Goal: Task Accomplishment & Management: Manage account settings

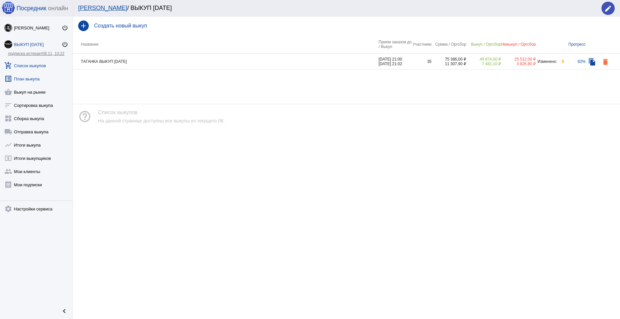
click at [43, 80] on link "list_alt План выкупа" at bounding box center [36, 77] width 73 height 13
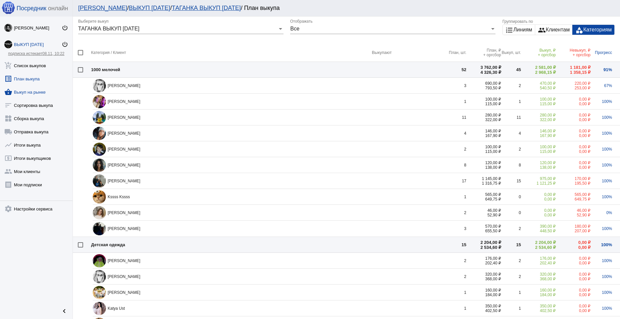
click at [33, 94] on link "shopping_basket Выкуп на рынке" at bounding box center [36, 90] width 73 height 13
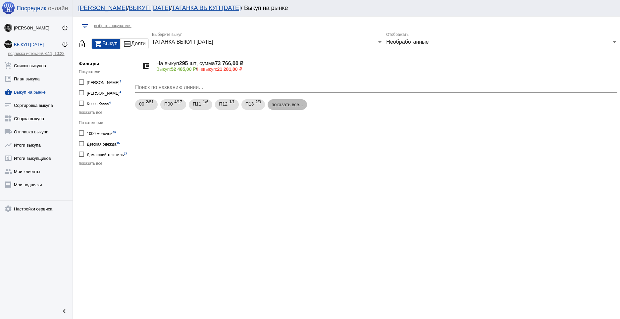
click at [286, 107] on mat-chip "показать все..." at bounding box center [287, 104] width 39 height 11
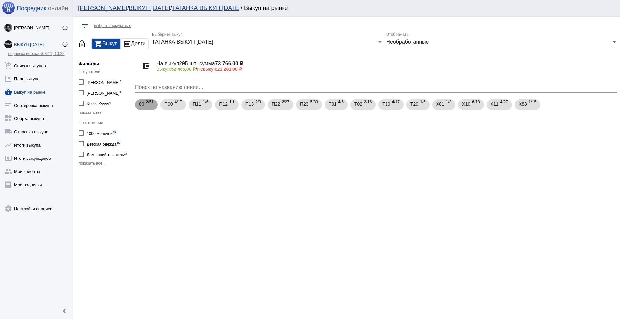
click at [149, 100] on span "2 /51" at bounding box center [150, 105] width 8 height 14
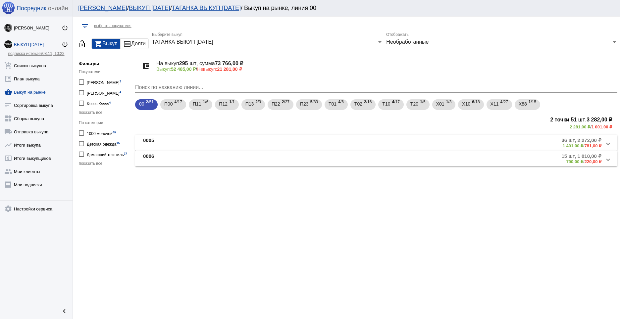
click at [606, 144] on span "0005 36 шт, 2 272,00 ₽ 1 491,00 ₽ / 781,00 ₽" at bounding box center [375, 142] width 464 height 11
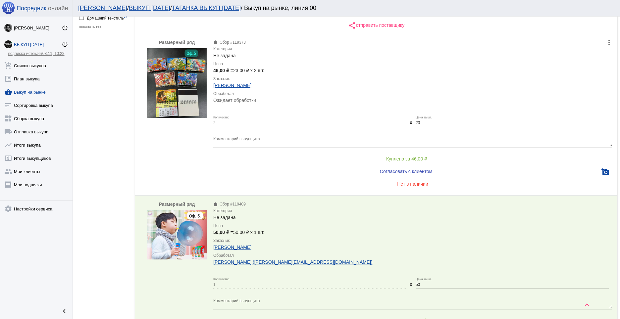
scroll to position [149, 0]
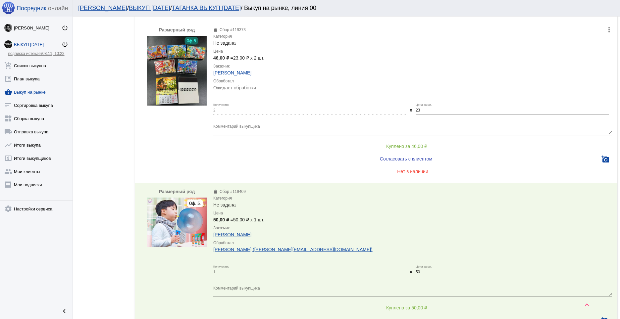
click at [409, 144] on span "Куплено за 46,00 ₽" at bounding box center [406, 146] width 41 height 5
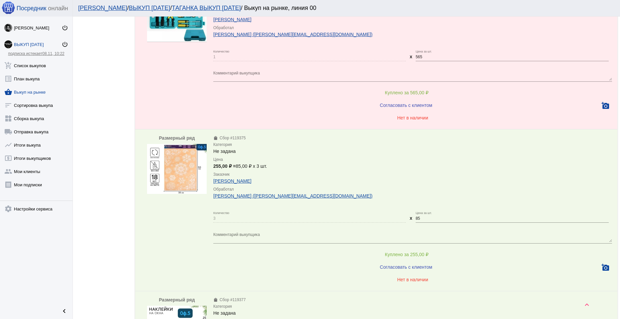
scroll to position [1920, 0]
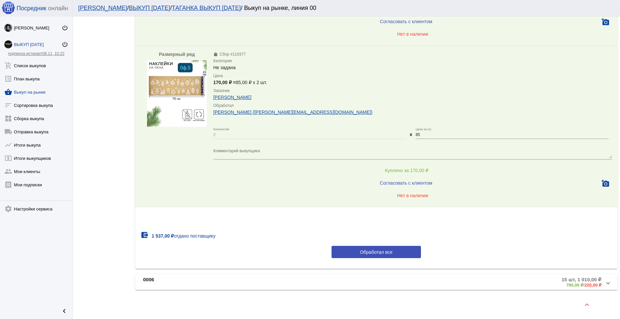
click at [605, 284] on mat-expansion-panel-header "0006 15 шт, 1 010,00 ₽ 790,00 ₽ / 220,00 ₽" at bounding box center [376, 282] width 482 height 16
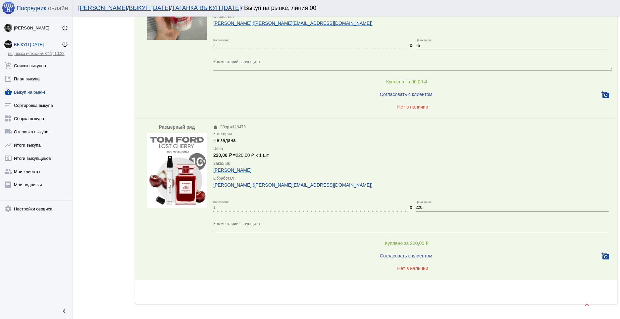
scroll to position [918, 0]
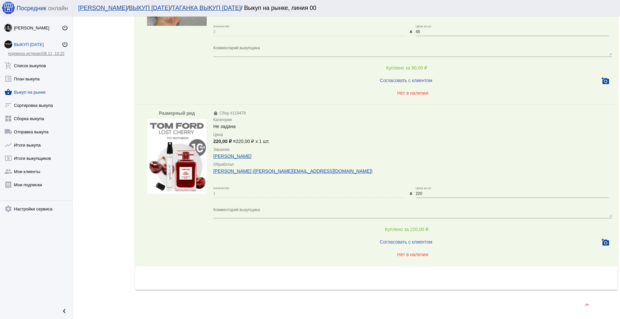
click at [406, 253] on span "Нет в наличии" at bounding box center [412, 254] width 31 height 5
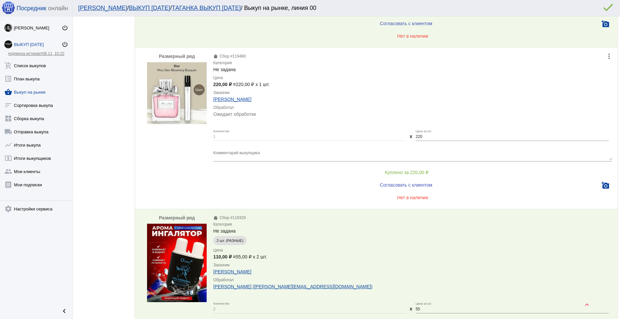
scroll to position [299, 0]
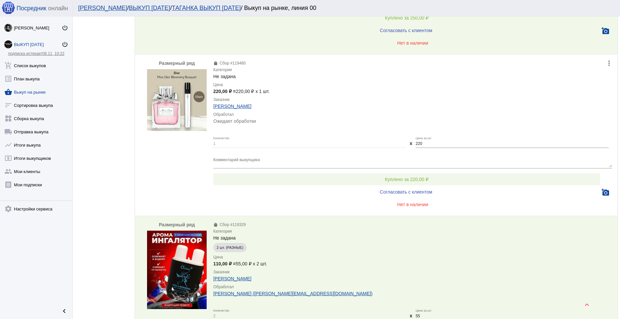
click at [426, 177] on button "Куплено за 220,00 ₽" at bounding box center [406, 180] width 387 height 12
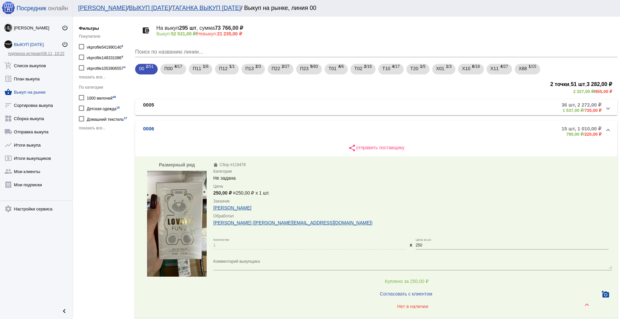
scroll to position [0, 0]
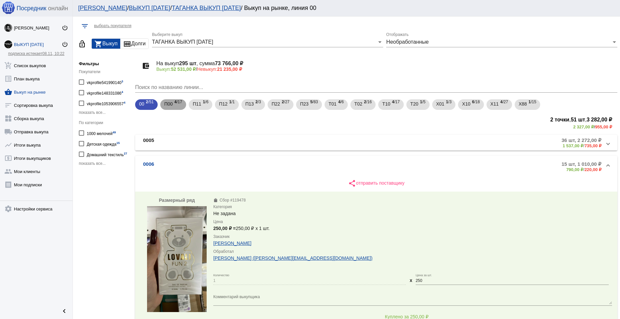
click at [181, 102] on span "4 /17" at bounding box center [179, 105] width 8 height 14
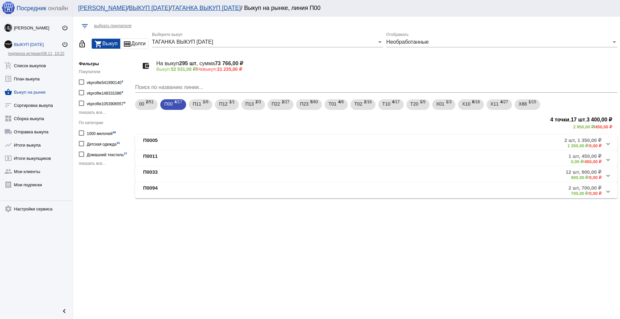
click at [607, 143] on span at bounding box center [608, 143] width 3 height 6
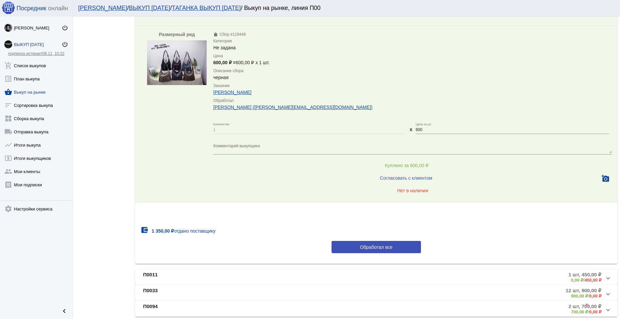
scroll to position [334, 0]
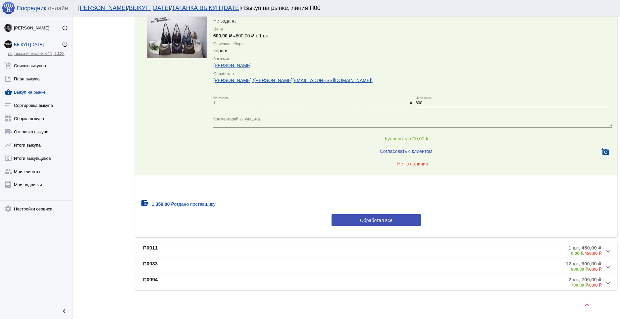
click at [607, 253] on span at bounding box center [608, 251] width 3 height 6
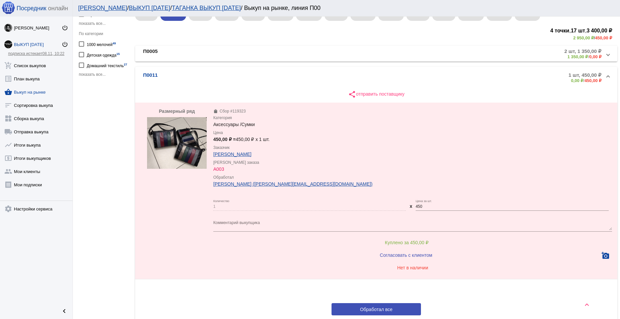
scroll to position [162, 0]
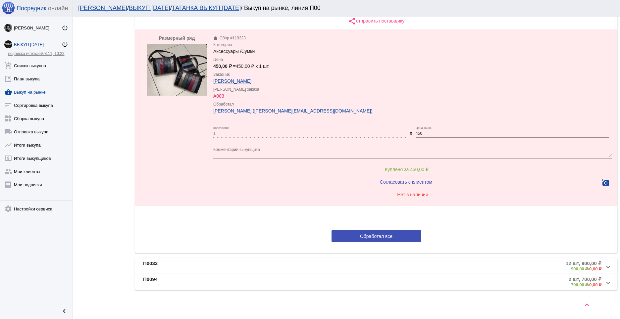
click at [604, 268] on mat-expansion-panel-header "П0033 12 шт, 900,00 ₽ 900,00 ₽ / 0,00 ₽" at bounding box center [376, 266] width 482 height 16
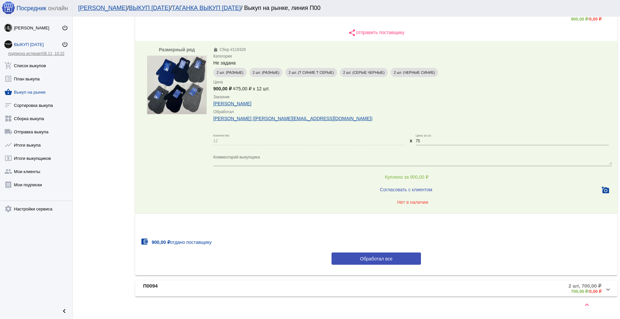
scroll to position [173, 0]
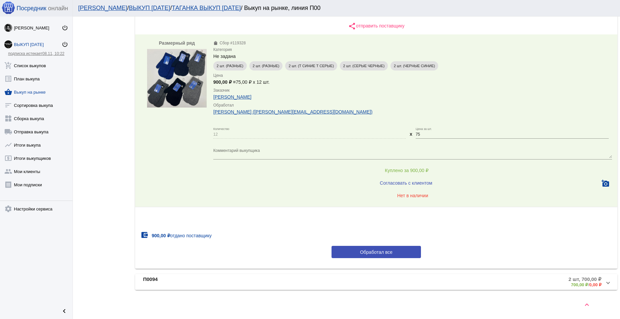
click at [607, 283] on span at bounding box center [608, 282] width 3 height 6
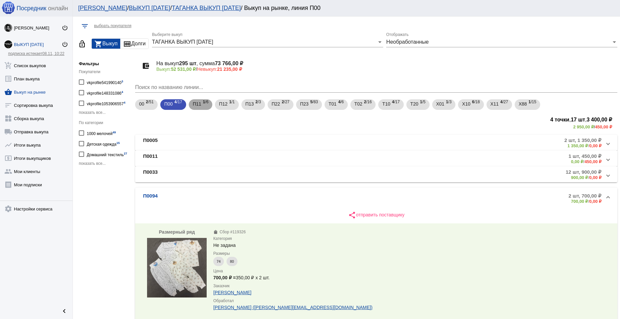
click at [201, 108] on div "П11 1 /6" at bounding box center [201, 105] width 16 height 14
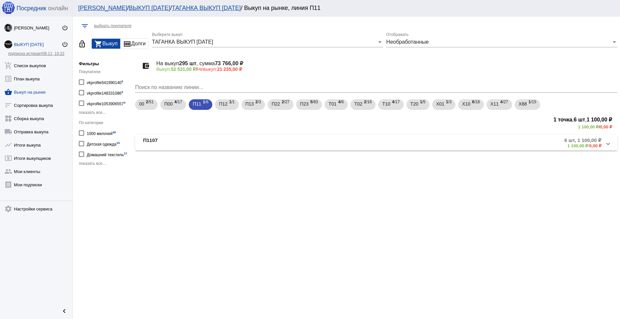
click at [613, 146] on mat-expansion-panel-header "П1107 6 шт, 1 100,00 ₽ 1 100,00 ₽ / 0,00 ₽" at bounding box center [376, 143] width 482 height 16
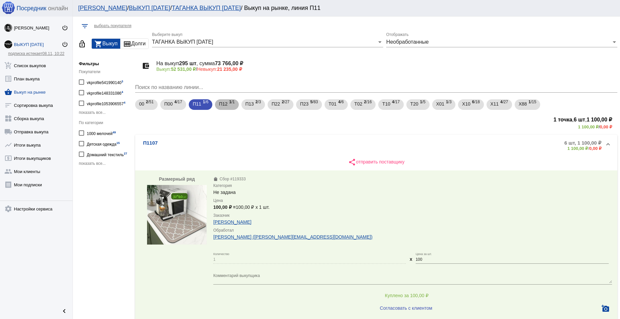
click at [224, 103] on span "П12" at bounding box center [223, 104] width 9 height 12
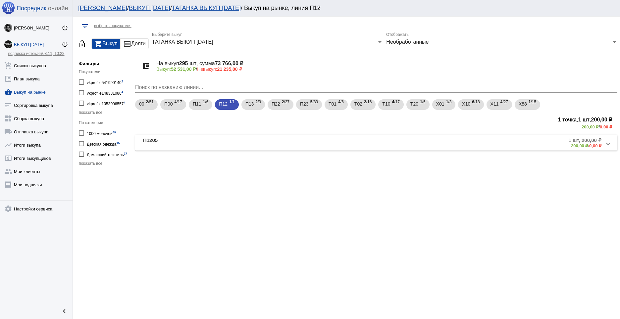
click at [607, 146] on mat-expansion-panel-header "П1205 1 шт, 200,00 ₽ 200,00 ₽ / 0,00 ₽" at bounding box center [376, 143] width 482 height 16
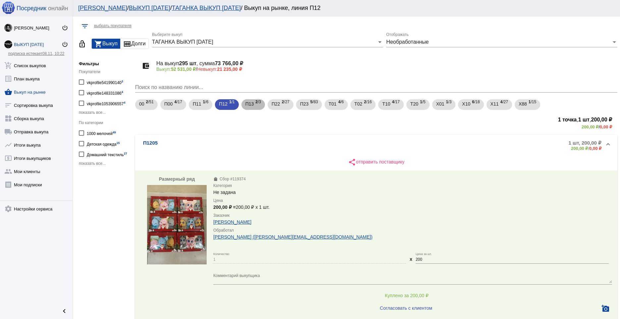
click at [254, 106] on div "П13 2 /3" at bounding box center [253, 105] width 16 height 14
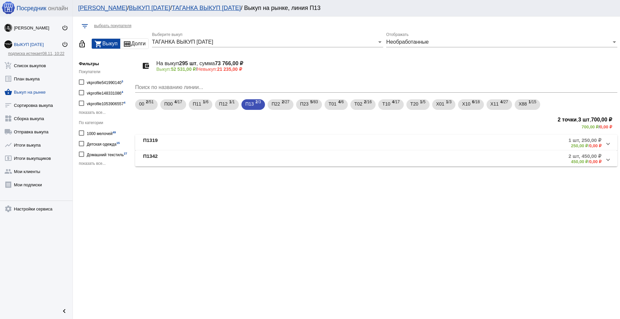
click at [608, 145] on span at bounding box center [608, 143] width 3 height 6
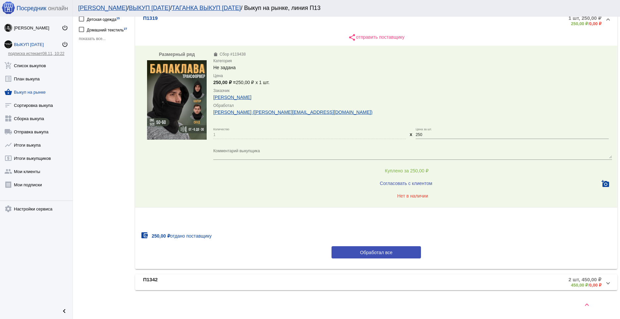
scroll to position [125, 0]
click at [607, 283] on span at bounding box center [608, 282] width 3 height 6
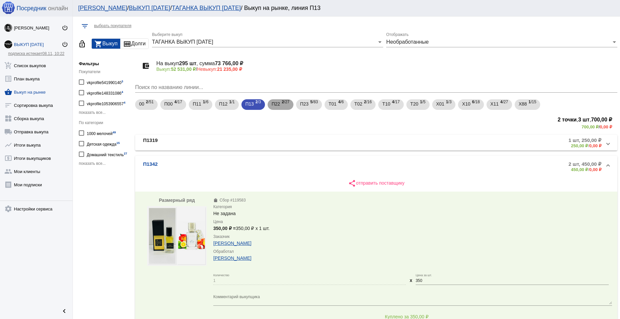
click at [284, 108] on span "2 /27" at bounding box center [286, 105] width 8 height 14
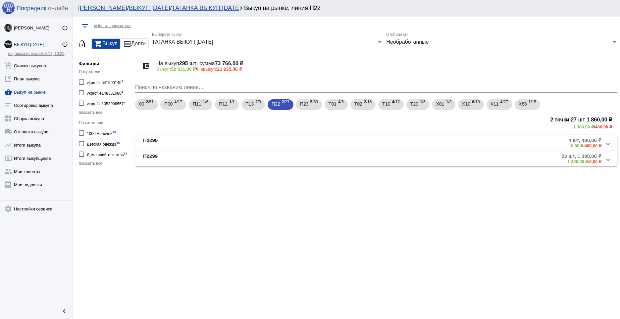
click at [610, 145] on mat-expansion-panel-header "П2290 4 шт, 480,00 ₽ 0,00 ₽ / 480,00 ₽" at bounding box center [376, 143] width 482 height 16
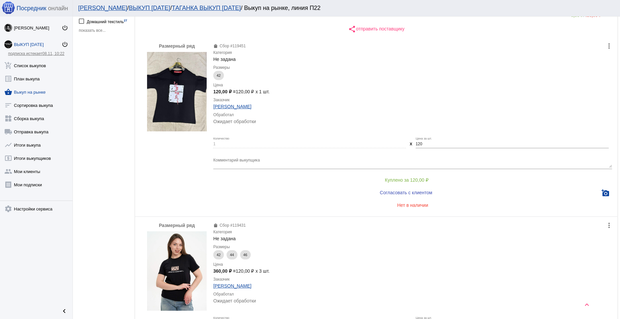
scroll to position [145, 0]
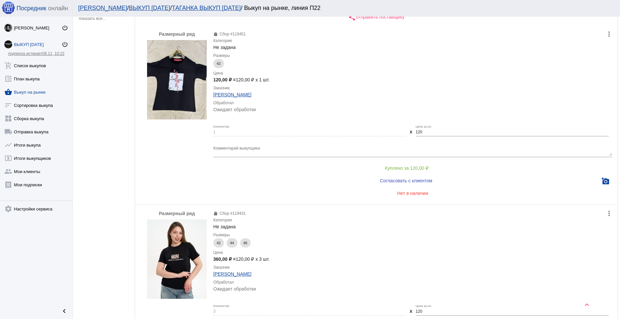
click at [409, 191] on span "Нет в наличии" at bounding box center [412, 193] width 31 height 5
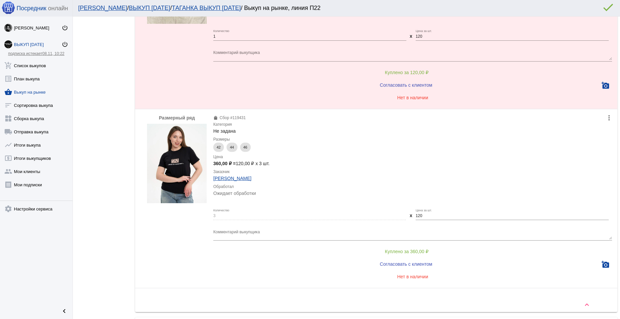
scroll to position [284, 0]
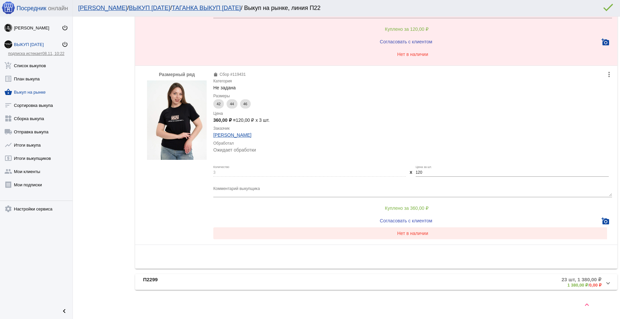
click at [406, 235] on span "Нет в наличии" at bounding box center [412, 233] width 31 height 5
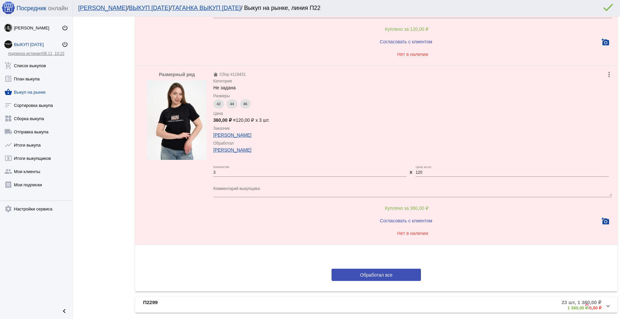
scroll to position [307, 0]
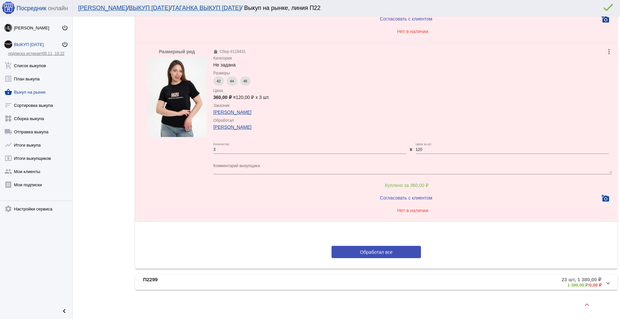
click at [607, 284] on span at bounding box center [608, 283] width 3 height 6
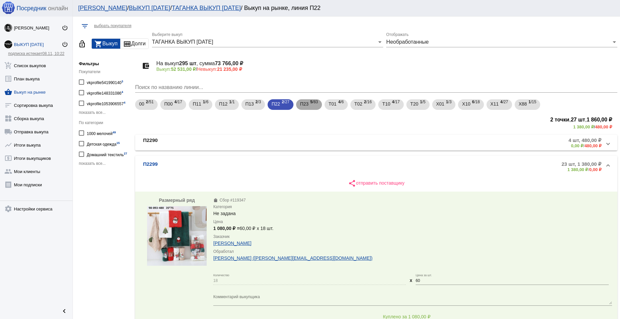
click at [307, 106] on span "П23" at bounding box center [304, 104] width 9 height 12
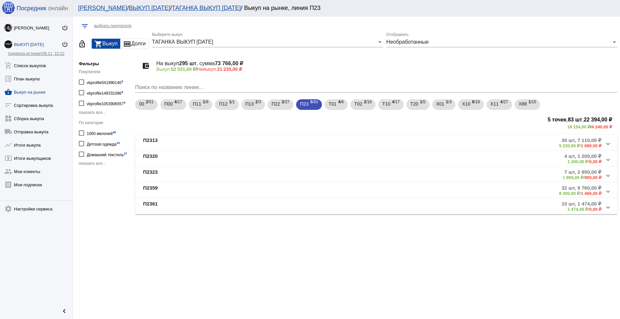
click at [607, 147] on mat-expansion-panel-header "П2313 30 шт, 7 110,00 ₽ 5 230,00 ₽ / 1 880,00 ₽" at bounding box center [376, 143] width 482 height 16
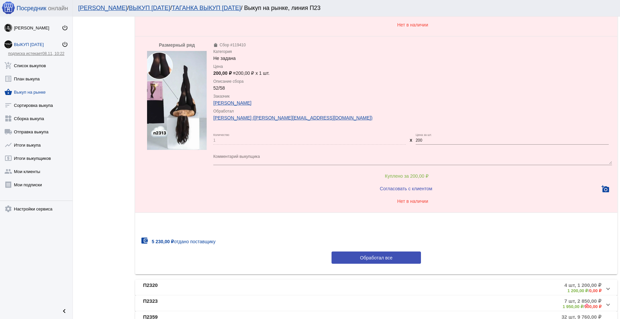
scroll to position [2042, 0]
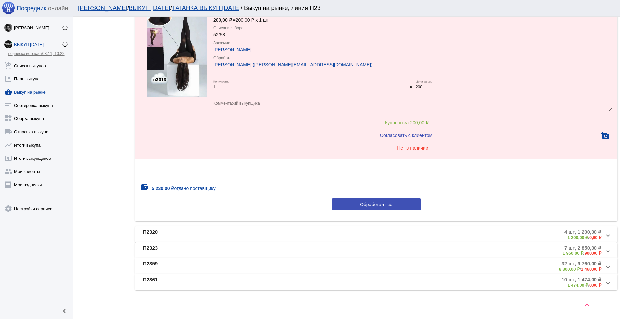
click at [604, 234] on mat-expansion-panel-header "П2320 4 шт, 1 200,00 ₽ 1 200,00 ₽ / 0,00 ₽" at bounding box center [376, 235] width 482 height 16
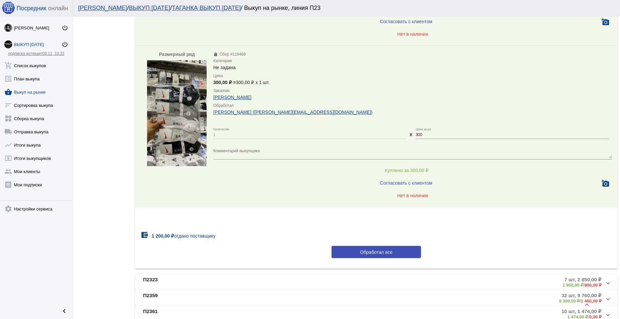
scroll to position [663, 0]
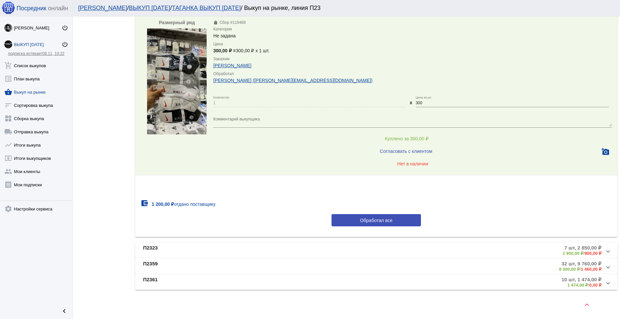
click at [607, 251] on span at bounding box center [608, 251] width 3 height 6
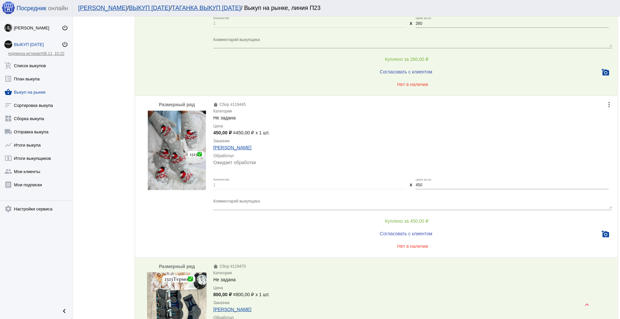
scroll to position [821, 0]
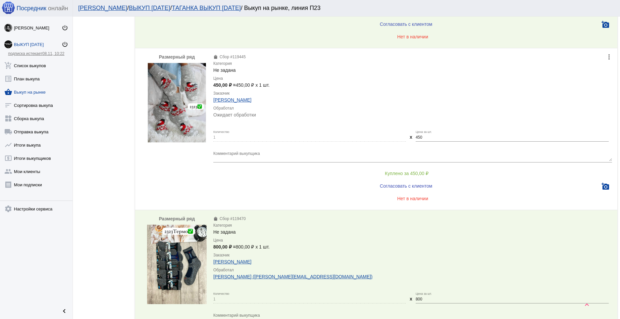
click at [411, 196] on span "Нет в наличии" at bounding box center [412, 198] width 31 height 5
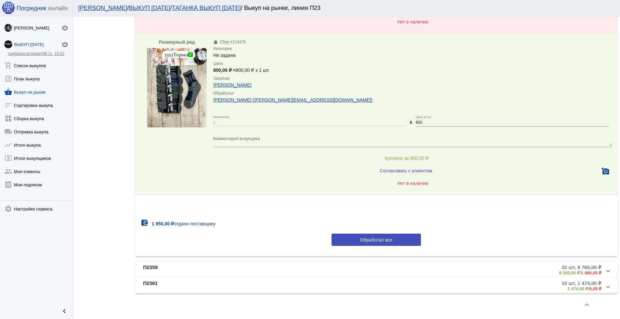
scroll to position [1002, 0]
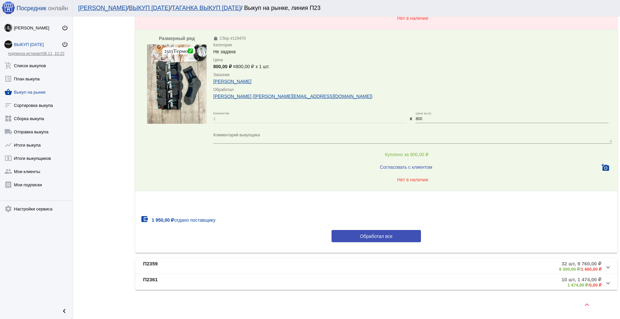
click at [605, 268] on mat-expansion-panel-header "П2359 32 шт, 9 760,00 ₽ 8 300,00 ₽ / 1 460,00 ₽" at bounding box center [376, 266] width 482 height 16
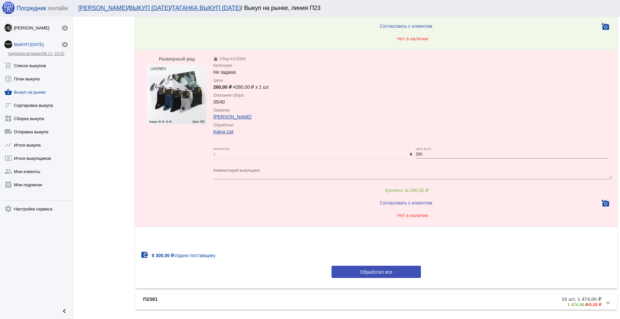
scroll to position [1884, 0]
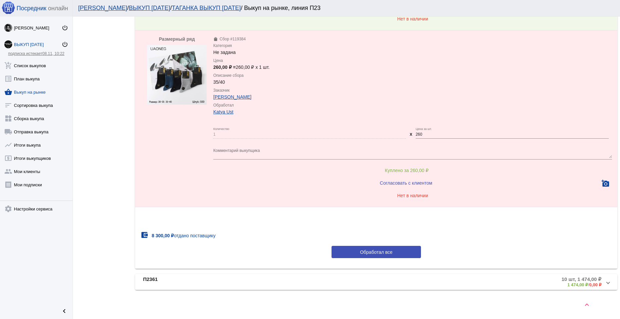
click at [607, 284] on span at bounding box center [608, 282] width 3 height 6
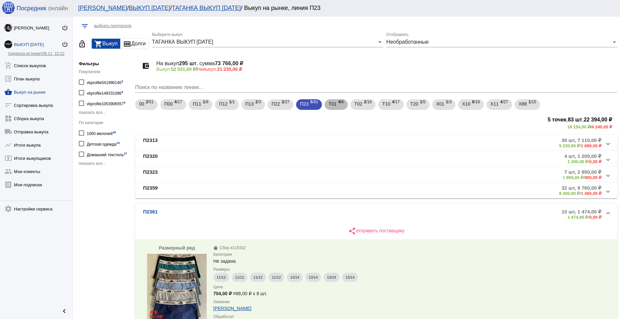
click at [335, 108] on span "Т01" at bounding box center [333, 104] width 8 height 12
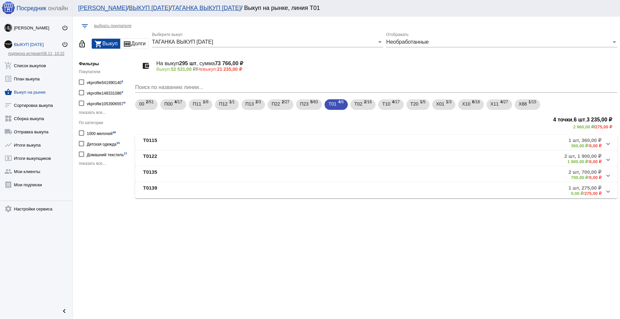
click at [613, 145] on mat-expansion-panel-header "Т0115 1 шт, 360,00 ₽ 360,00 ₽ / 0,00 ₽" at bounding box center [376, 143] width 482 height 16
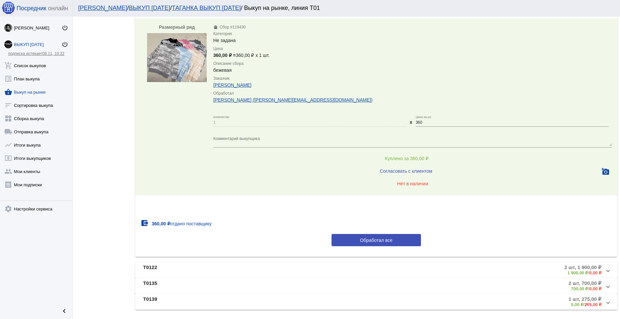
scroll to position [172, 0]
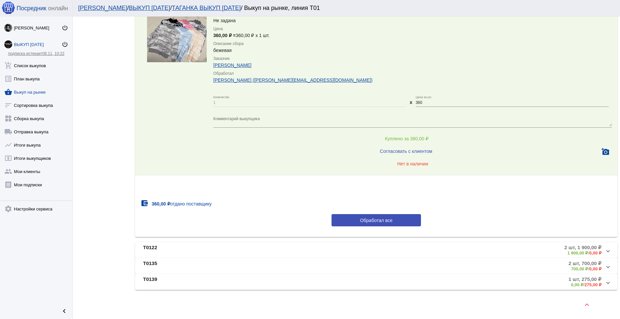
click at [607, 252] on span at bounding box center [608, 250] width 3 height 6
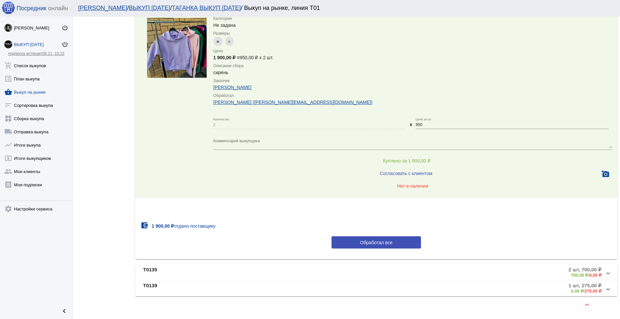
scroll to position [195, 0]
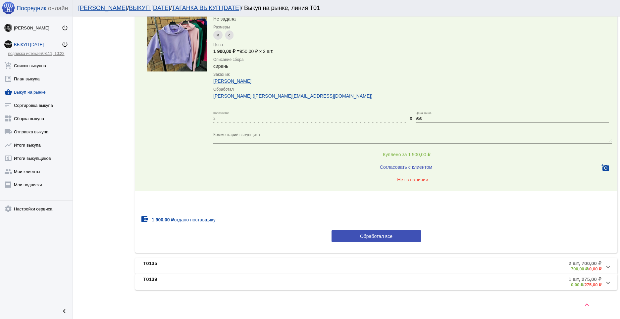
click at [601, 269] on span "Т0135 2 шт, 700,00 ₽ 700,00 ₽ / 0,00 ₽" at bounding box center [375, 266] width 464 height 11
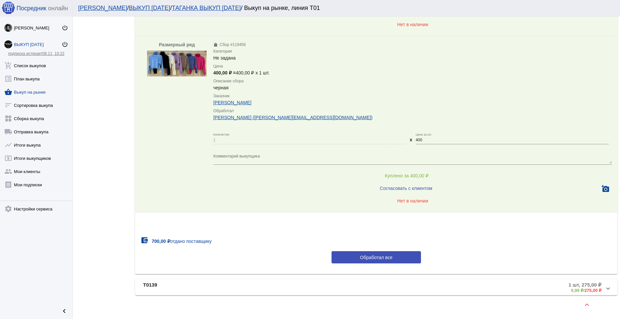
scroll to position [354, 0]
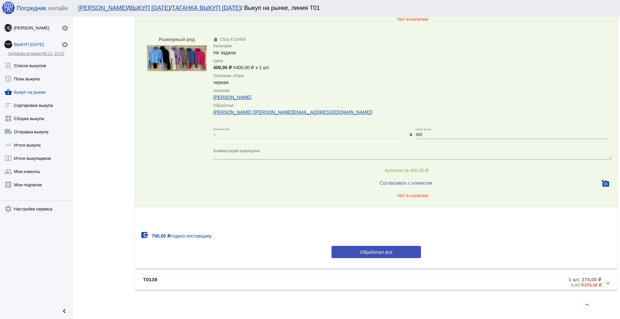
click at [604, 281] on mat-expansion-panel-header "Т0139 1 шт, 275,00 ₽ 0,00 ₽ / 275,00 ₽" at bounding box center [376, 282] width 482 height 16
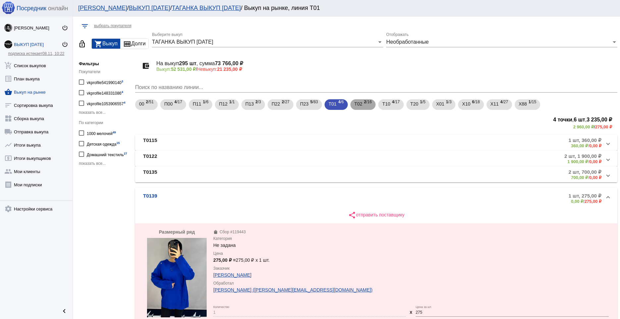
click at [369, 103] on span "2 /16" at bounding box center [368, 105] width 8 height 14
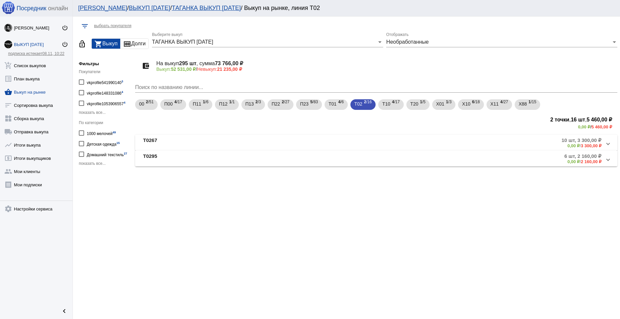
click at [609, 143] on span at bounding box center [608, 143] width 3 height 6
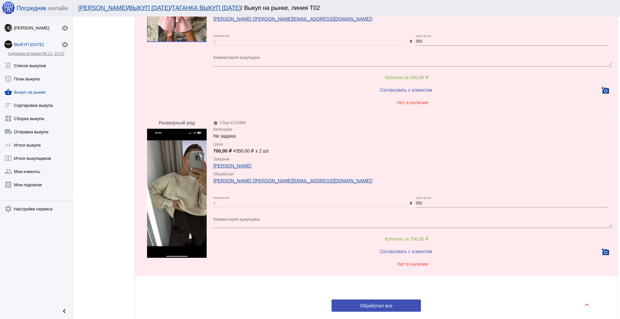
scroll to position [1269, 0]
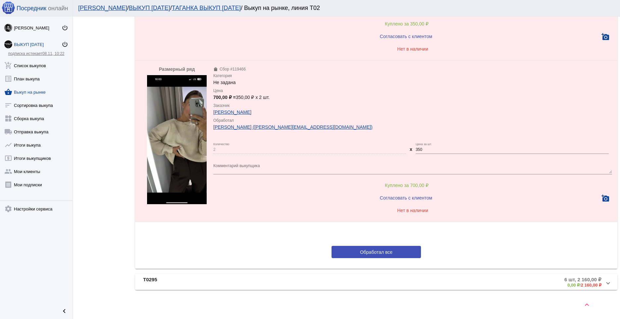
click at [605, 284] on mat-expansion-panel-header "Т0295 6 шт, 2 160,00 ₽ 0,00 ₽ / 2 160,00 ₽" at bounding box center [376, 282] width 482 height 16
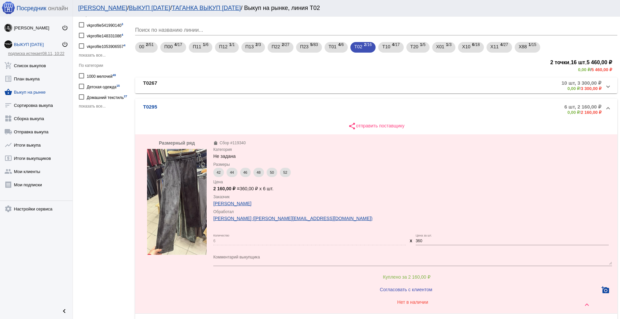
scroll to position [14, 0]
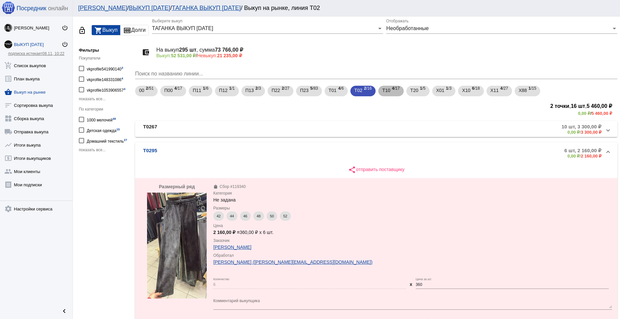
click at [399, 92] on mat-chip "Т10 4 /17" at bounding box center [391, 91] width 26 height 11
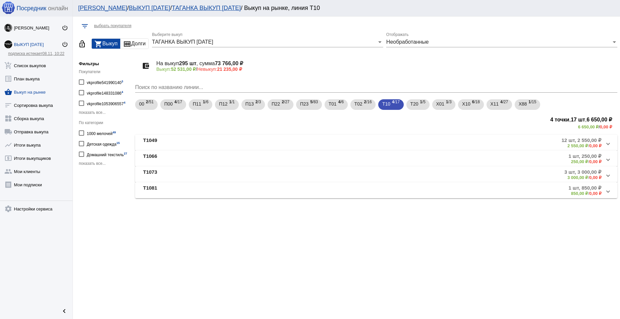
click at [610, 144] on mat-expansion-panel-header "Т1049 12 шт, 2 550,00 ₽ 2 550,00 ₽ / 0,00 ₽" at bounding box center [376, 143] width 482 height 16
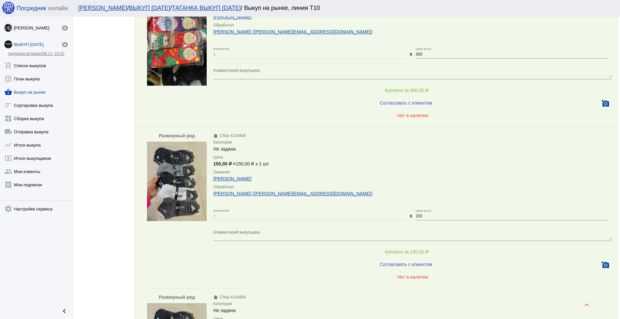
scroll to position [199, 0]
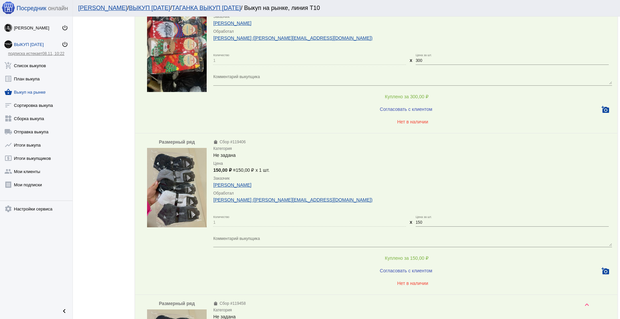
click at [404, 284] on span "Нет в наличии" at bounding box center [412, 283] width 31 height 5
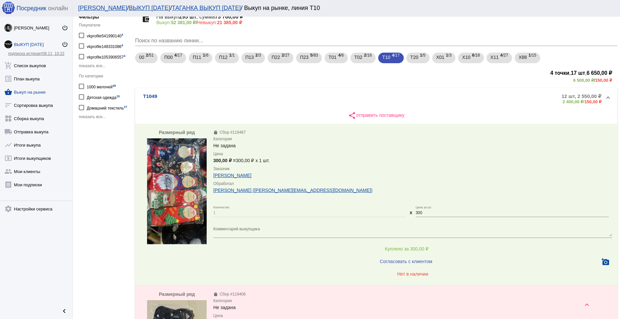
scroll to position [0, 0]
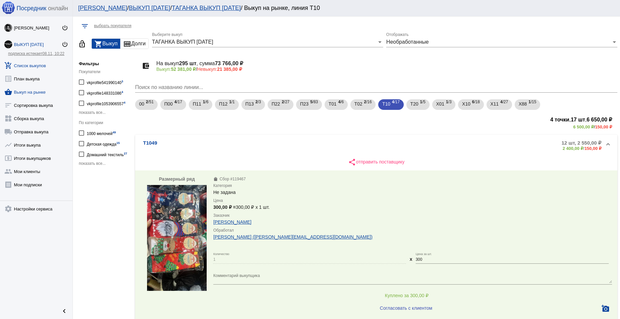
click at [31, 65] on link "add_shopping_cart Список выкупов" at bounding box center [36, 64] width 73 height 13
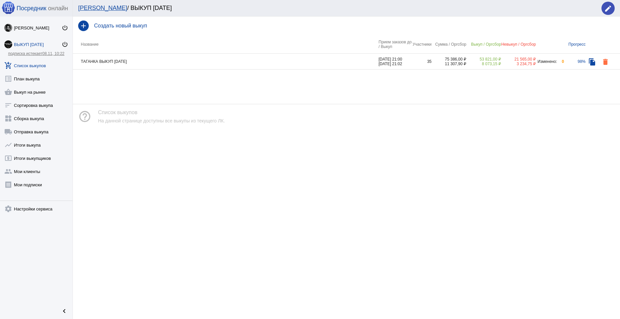
click at [131, 64] on td "ТАГАНКА ВЫКУП [DATE]" at bounding box center [226, 62] width 306 height 16
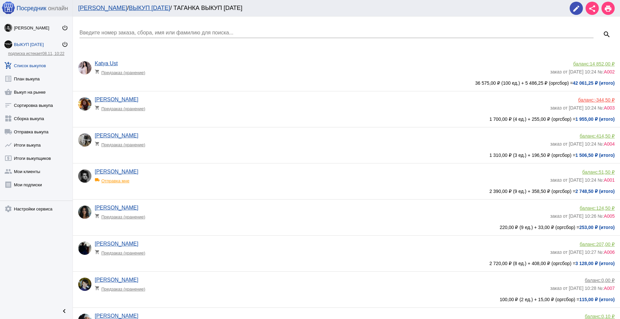
click at [127, 31] on input "Введите номер заказа, сбора, имя или фамилию для поиска..." at bounding box center [336, 33] width 514 height 6
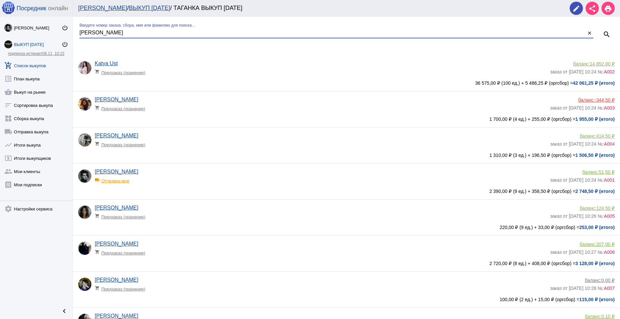
type input "[PERSON_NAME]"
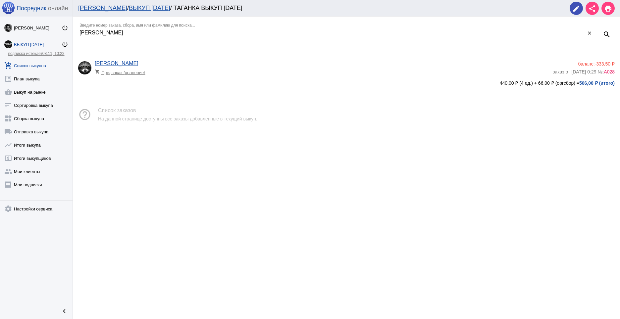
click at [191, 77] on div "[PERSON_NAME] shopping_cart Предзаказ (хранение)" at bounding box center [324, 70] width 458 height 18
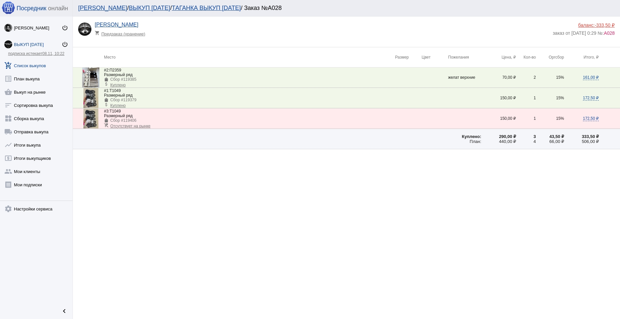
click at [141, 183] on div "keyboard_arrow_up" at bounding box center [346, 186] width 547 height 26
